Goal: Transaction & Acquisition: Purchase product/service

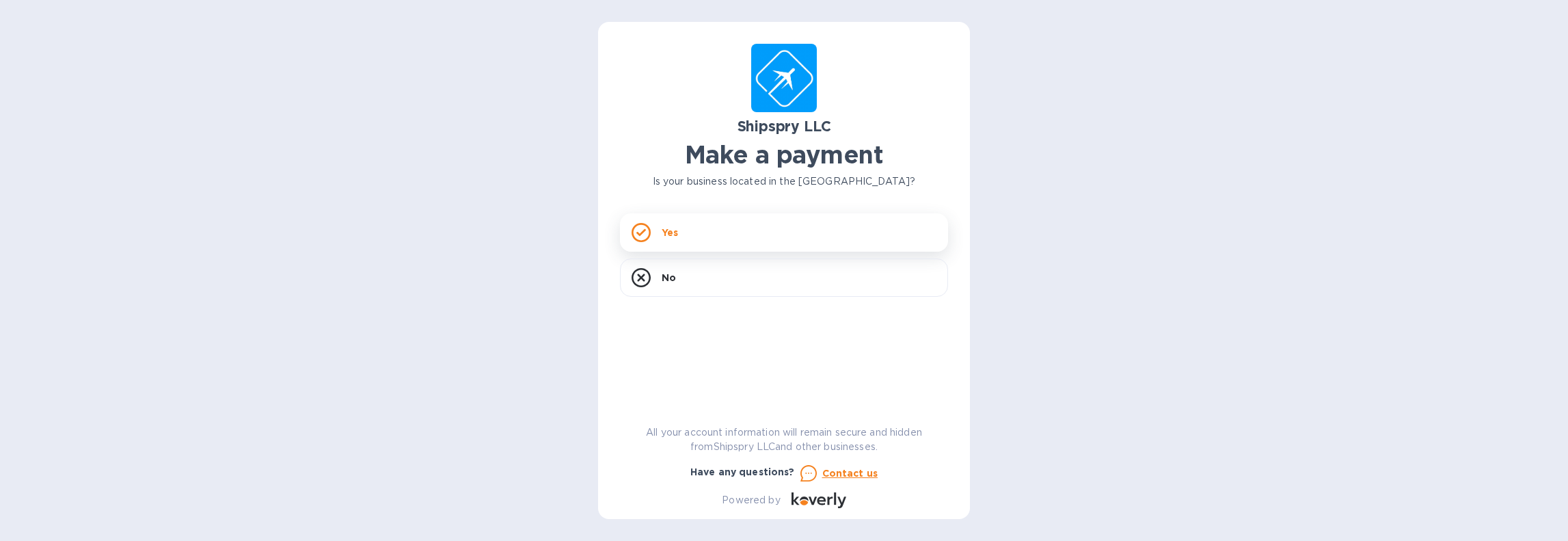
click at [704, 239] on div "Yes" at bounding box center [784, 232] width 328 height 38
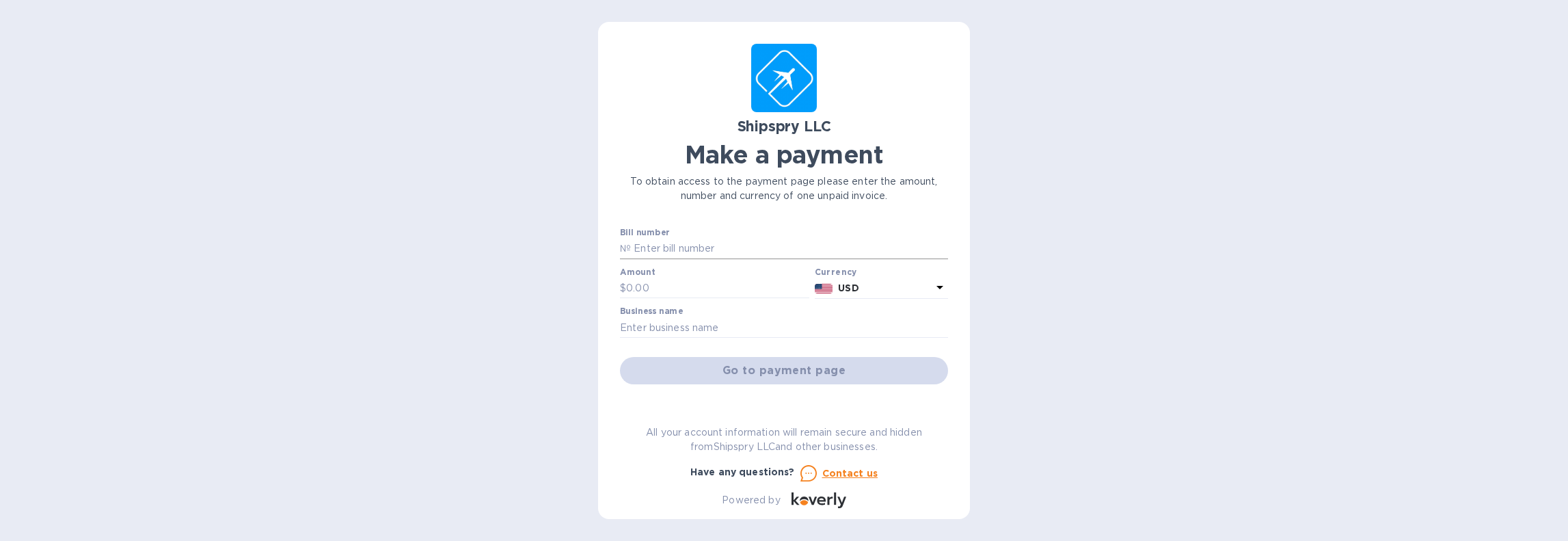
click at [704, 256] on input "text" at bounding box center [789, 249] width 317 height 20
type input "16974"
click at [729, 287] on input "text" at bounding box center [717, 288] width 184 height 20
type input "8,459.76"
click at [771, 336] on input "text" at bounding box center [784, 327] width 328 height 20
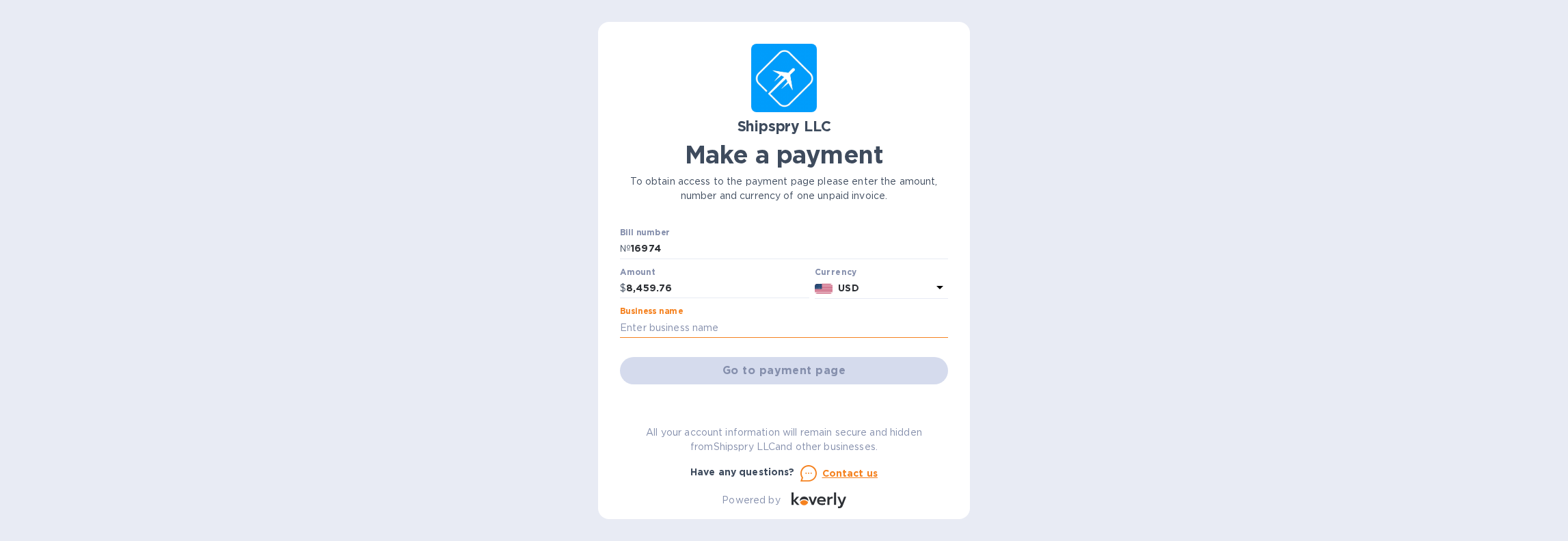
type input "Alcor Life Extension Foundation"
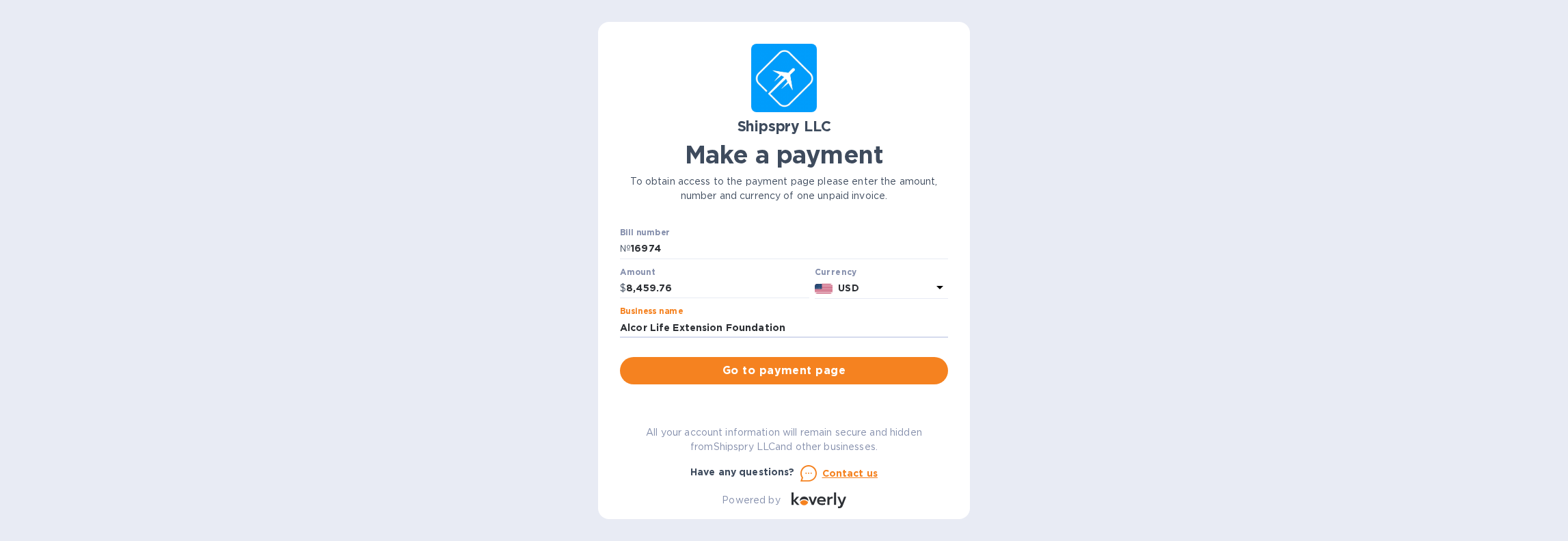
scroll to position [113, 0]
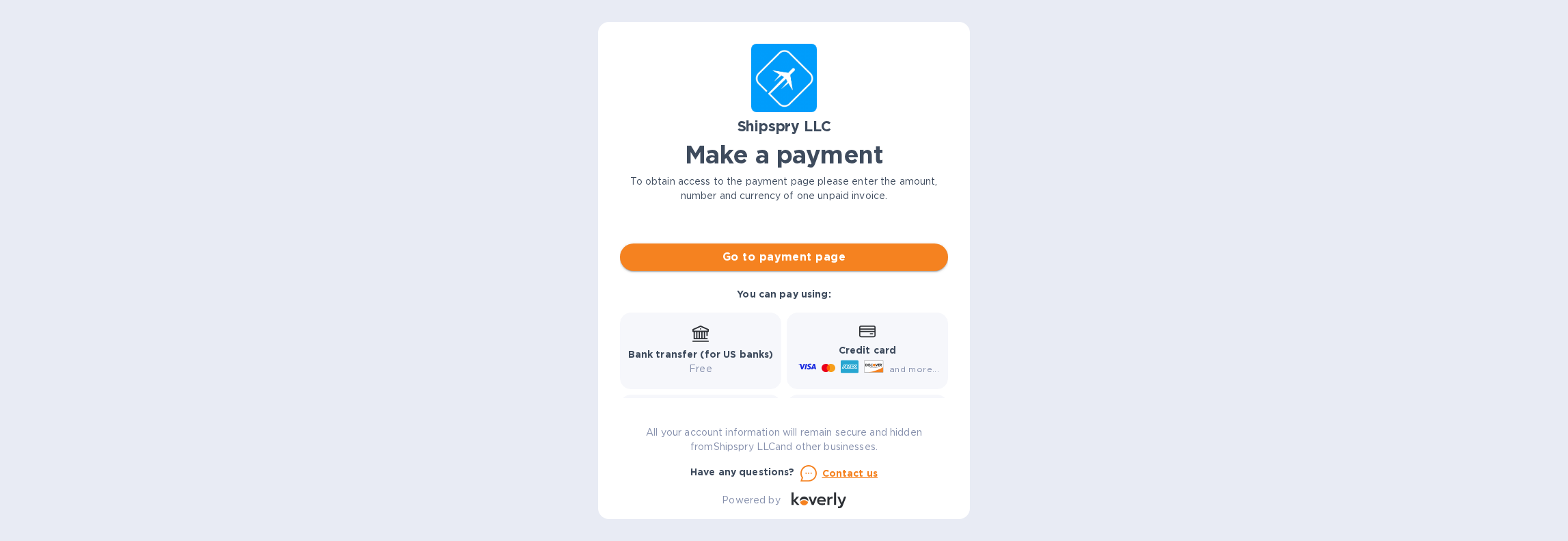
click at [799, 257] on span "Go to payment page" at bounding box center [784, 257] width 306 height 16
